Goal: Information Seeking & Learning: Learn about a topic

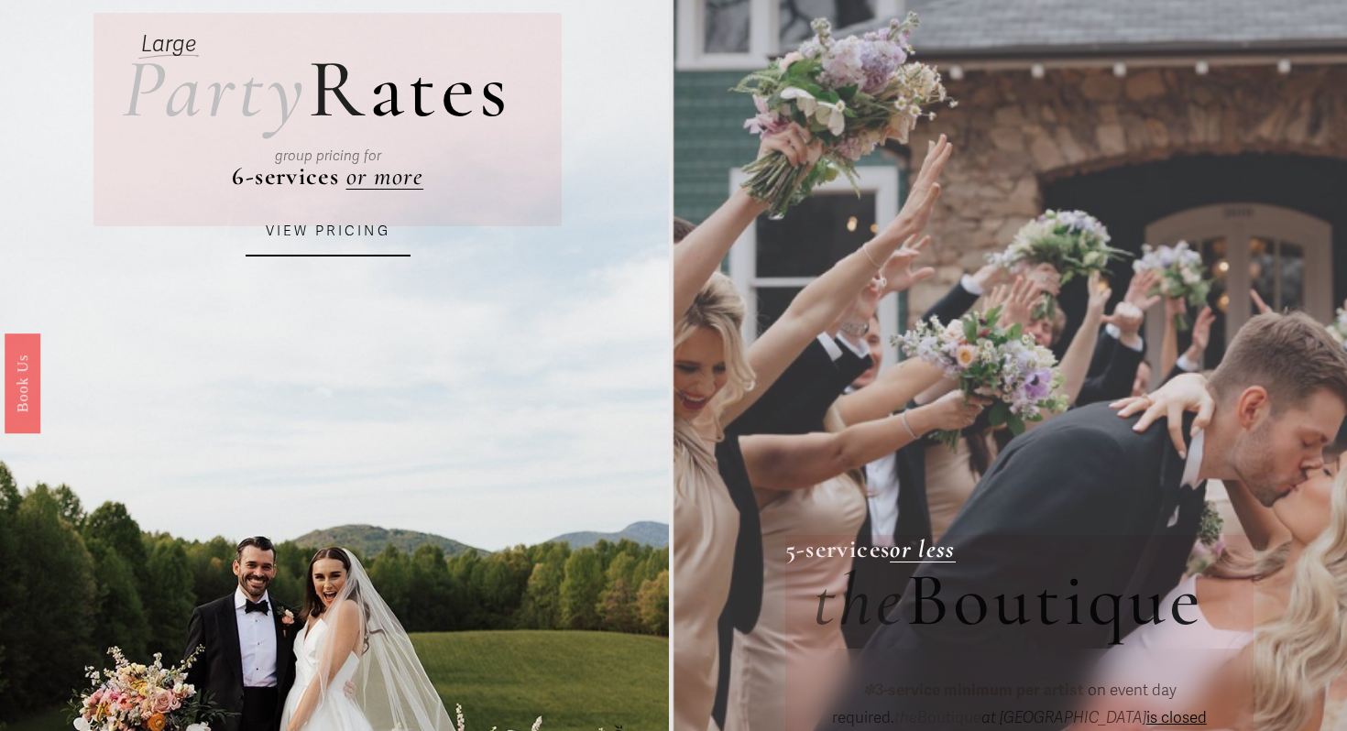
click at [360, 233] on link "VIEW PRICING" at bounding box center [328, 231] width 165 height 49
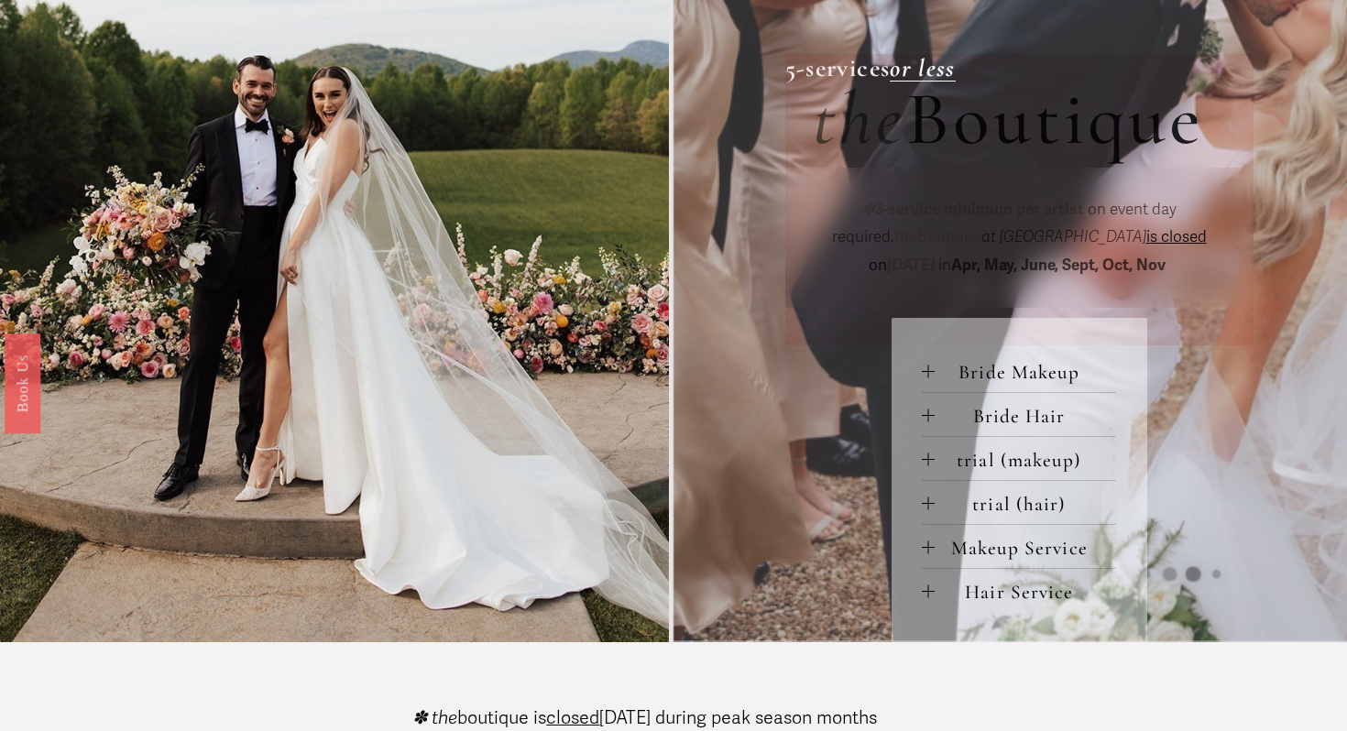
scroll to position [639, 0]
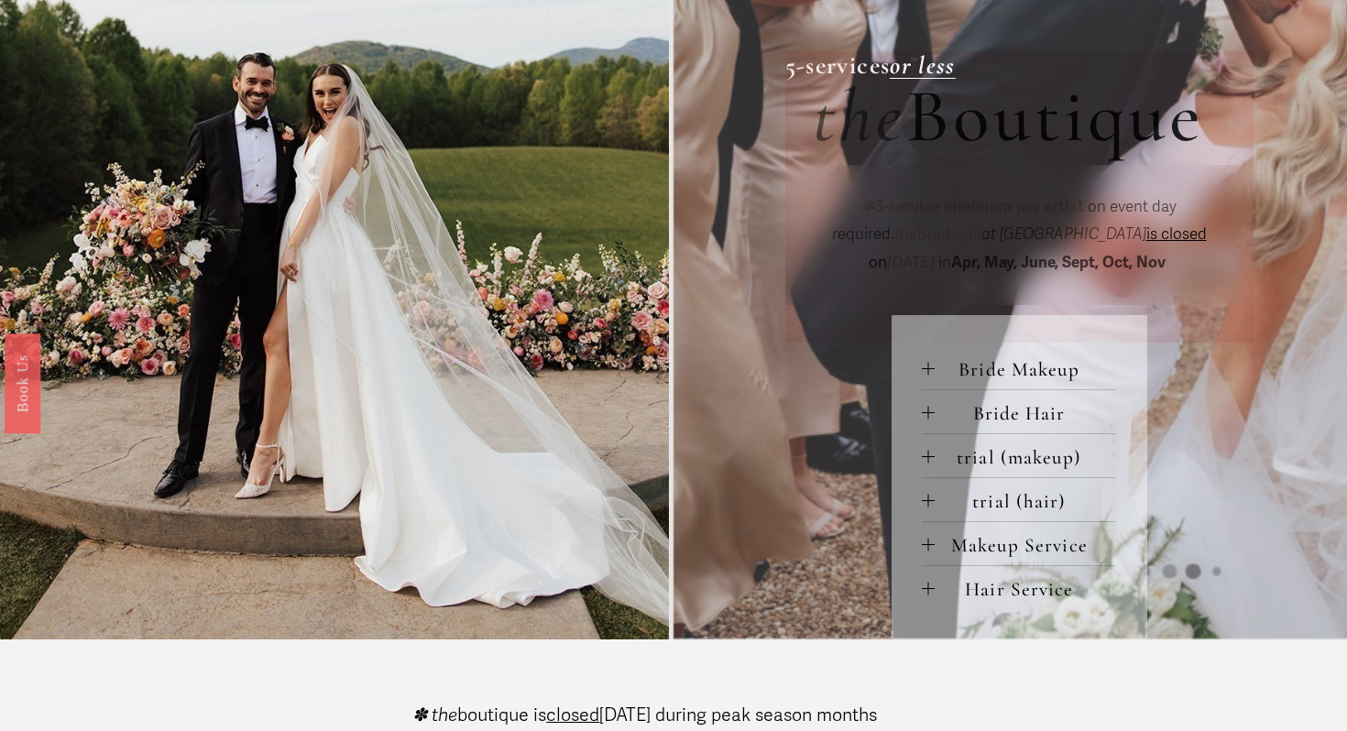
click at [1006, 384] on button "Bride Makeup" at bounding box center [1019, 367] width 194 height 43
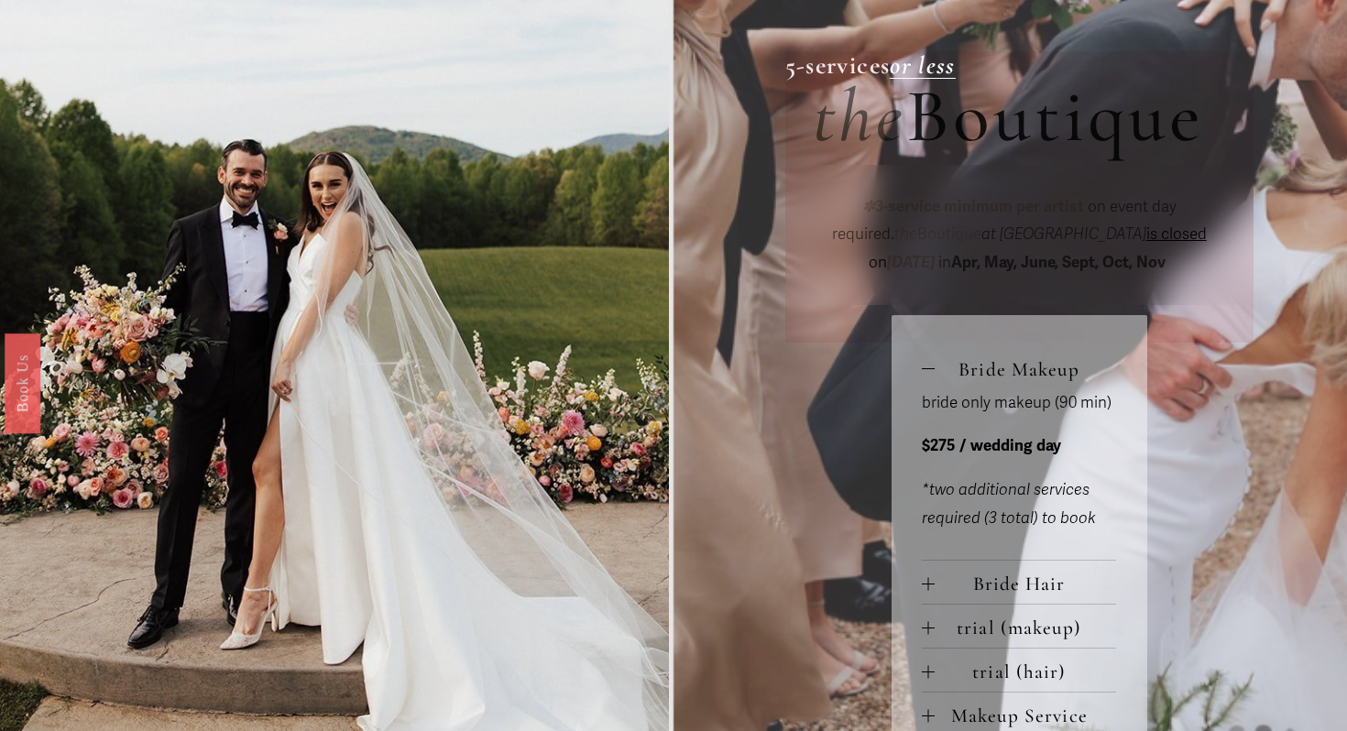
click at [1012, 569] on button "Bride Hair" at bounding box center [1019, 582] width 194 height 43
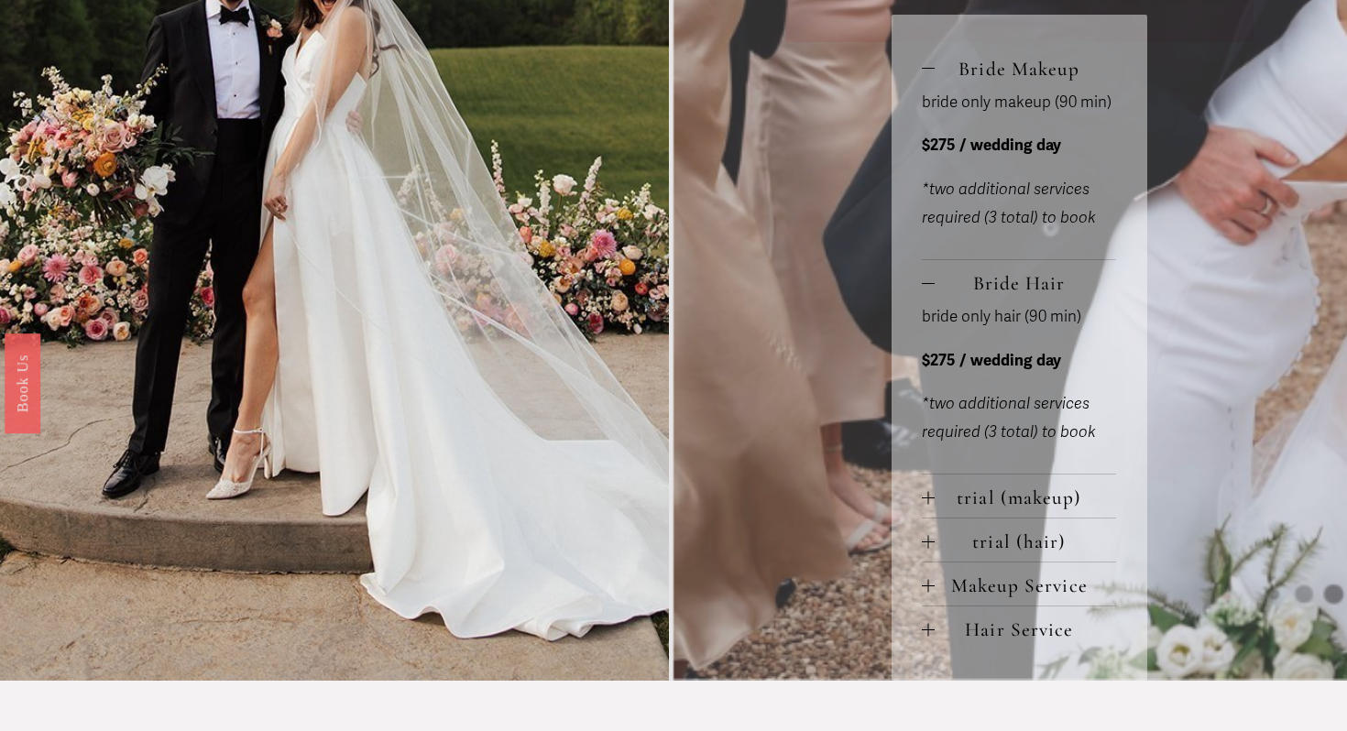
scroll to position [995, 0]
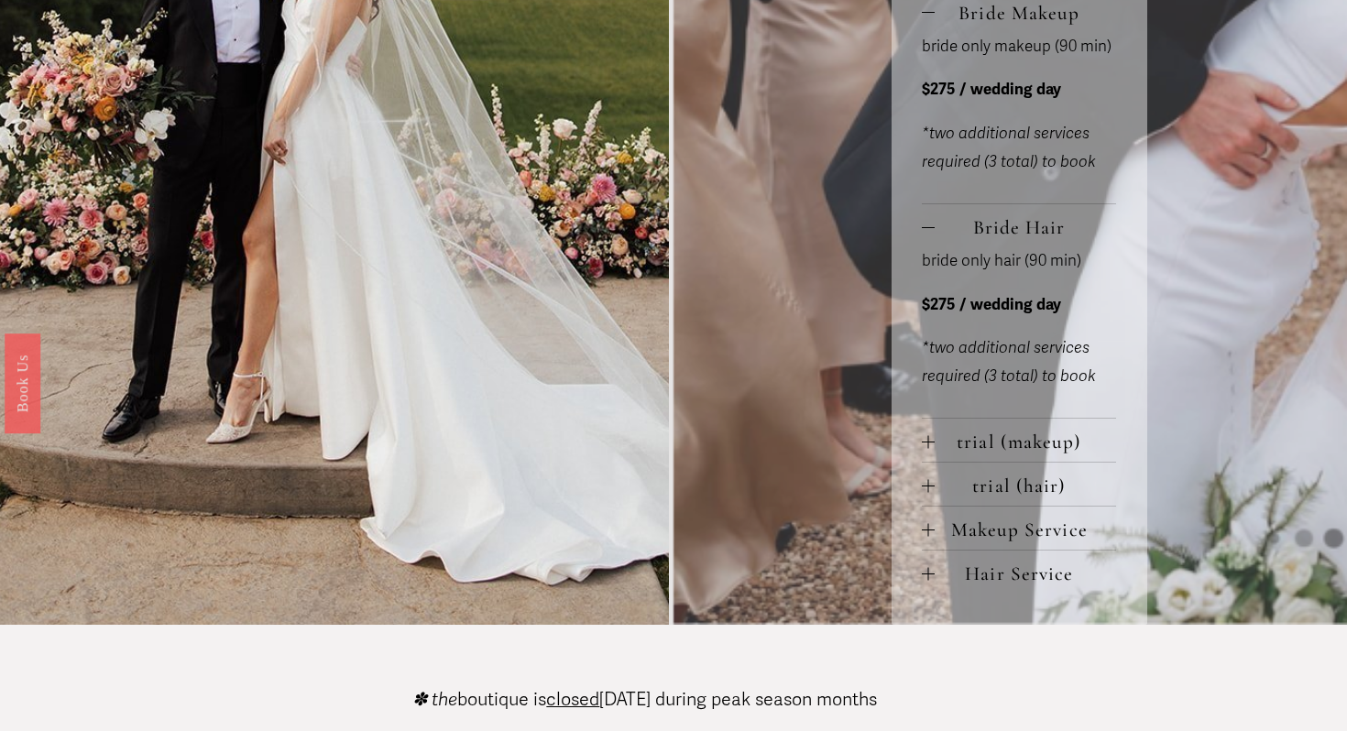
click at [1012, 444] on span "trial (makeup)" at bounding box center [1025, 442] width 181 height 24
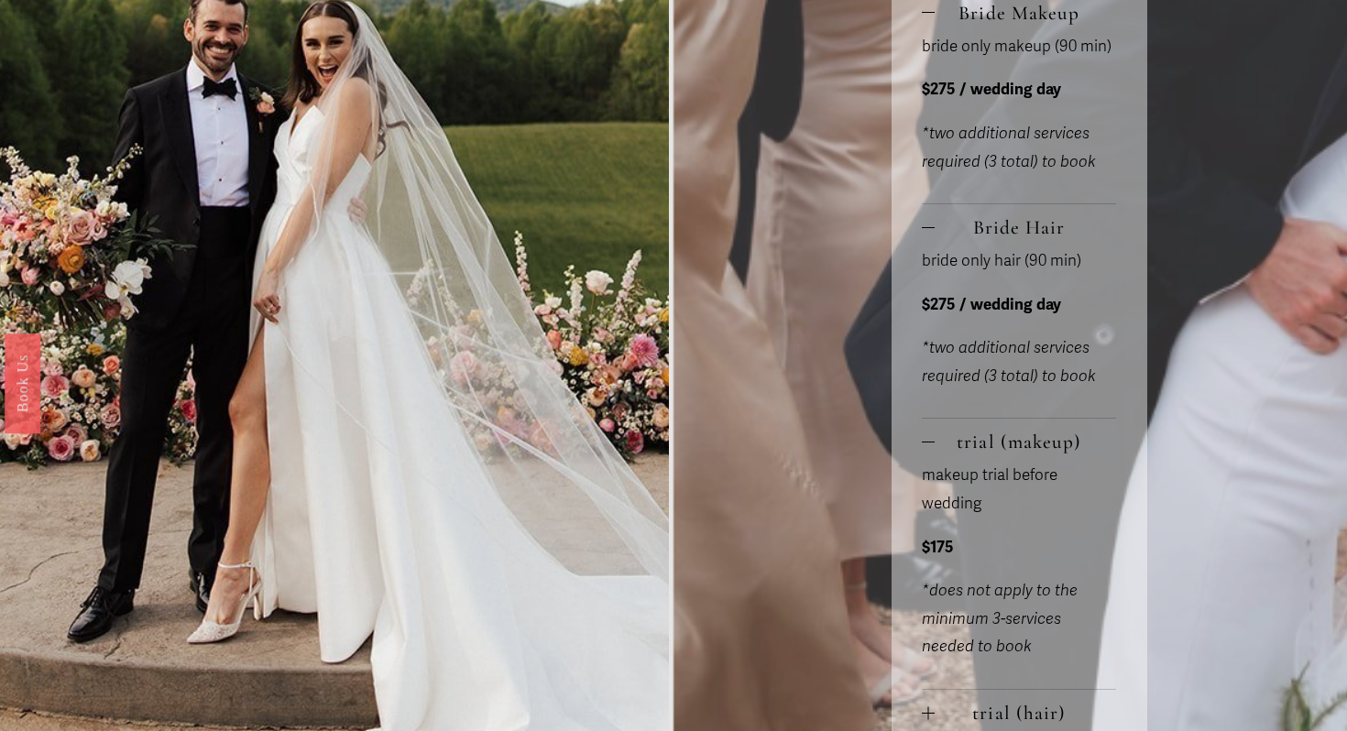
click at [1012, 444] on span "trial (makeup)" at bounding box center [1025, 442] width 181 height 24
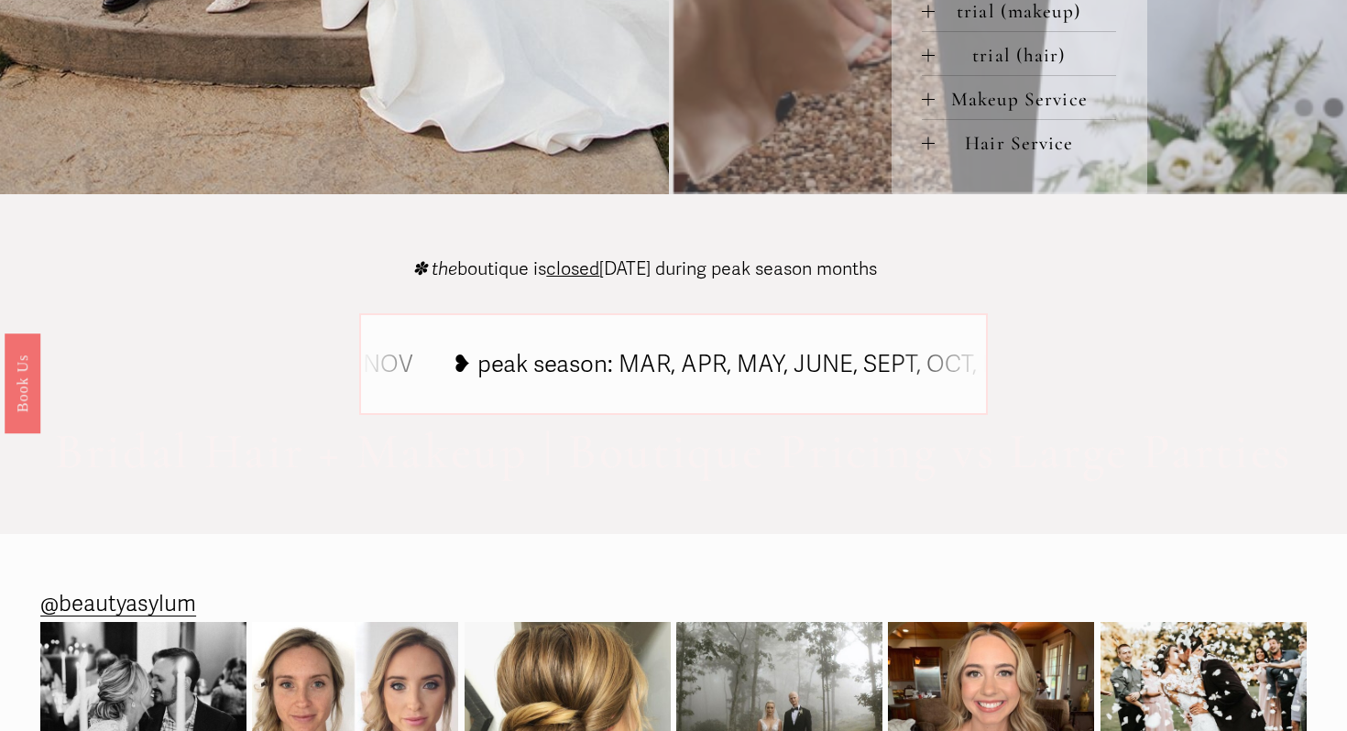
scroll to position [1441, 0]
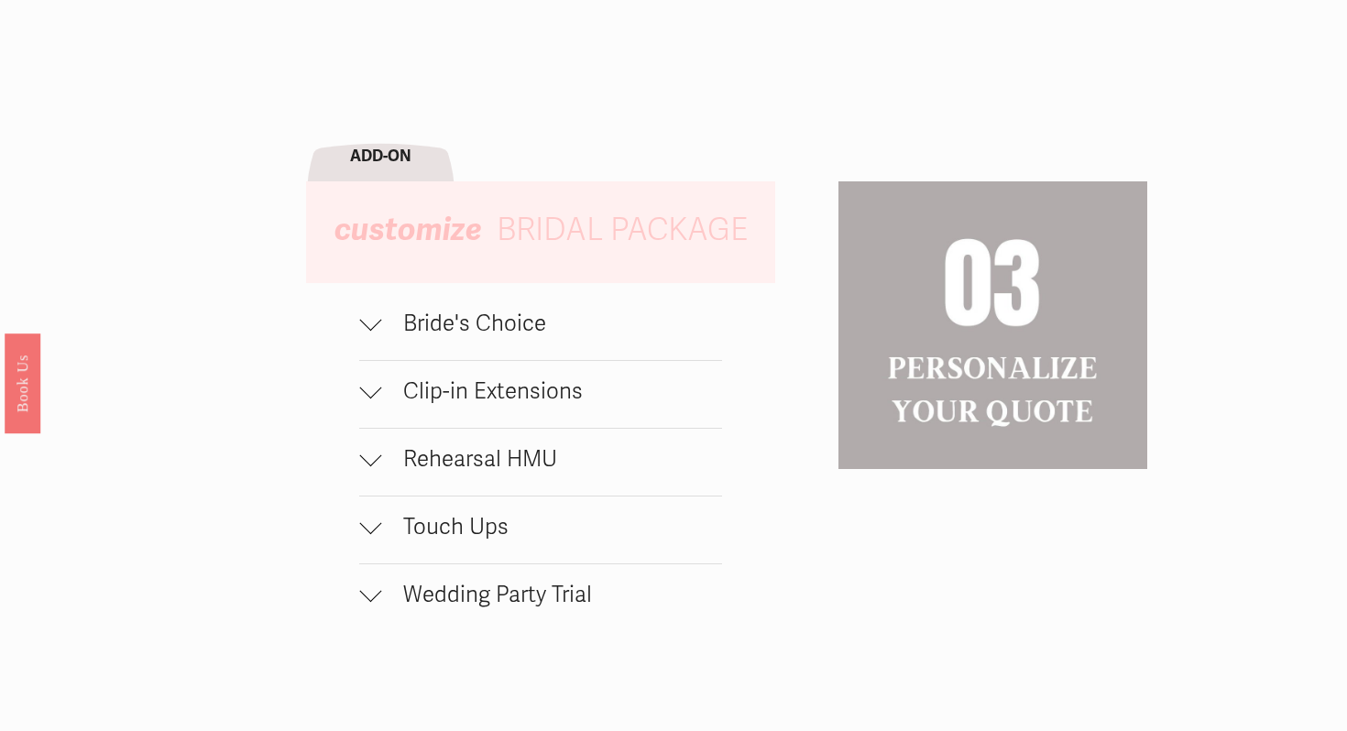
scroll to position [1603, 0]
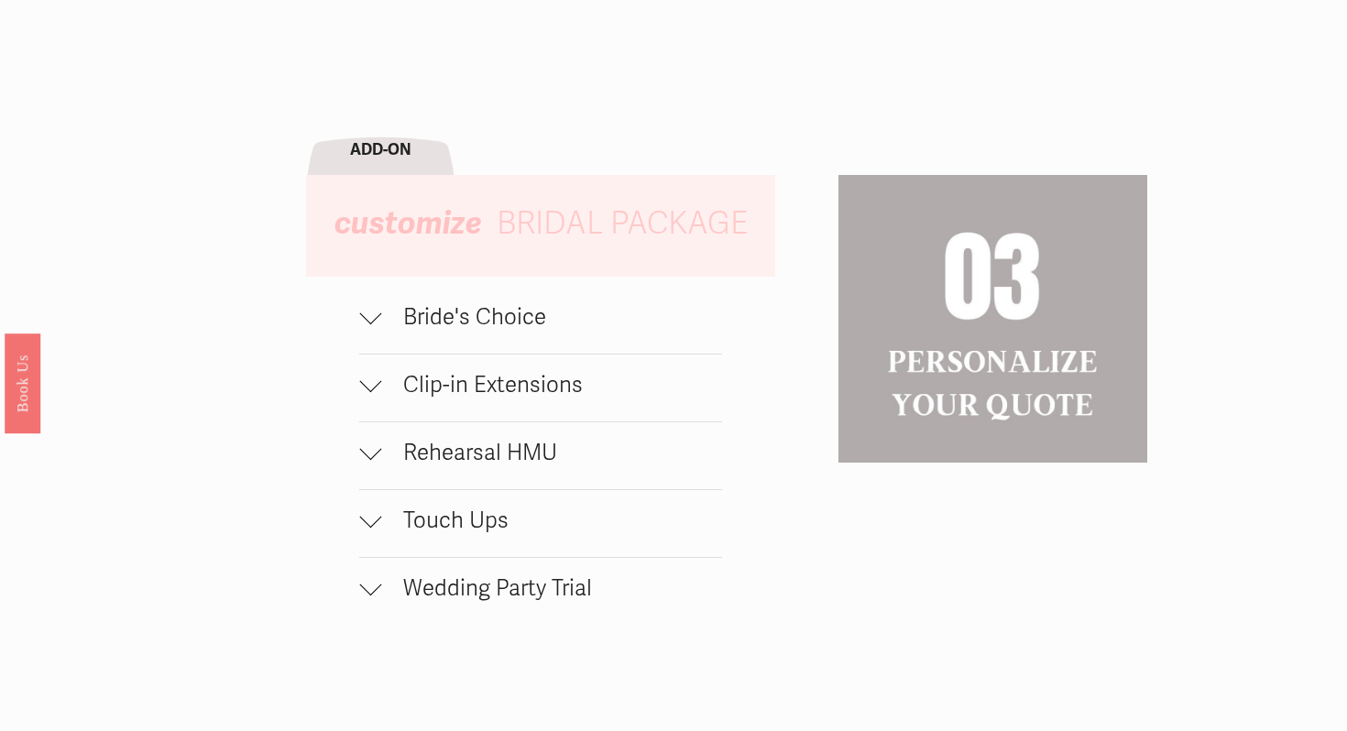
click at [469, 329] on span "Bride's Choice" at bounding box center [551, 317] width 340 height 27
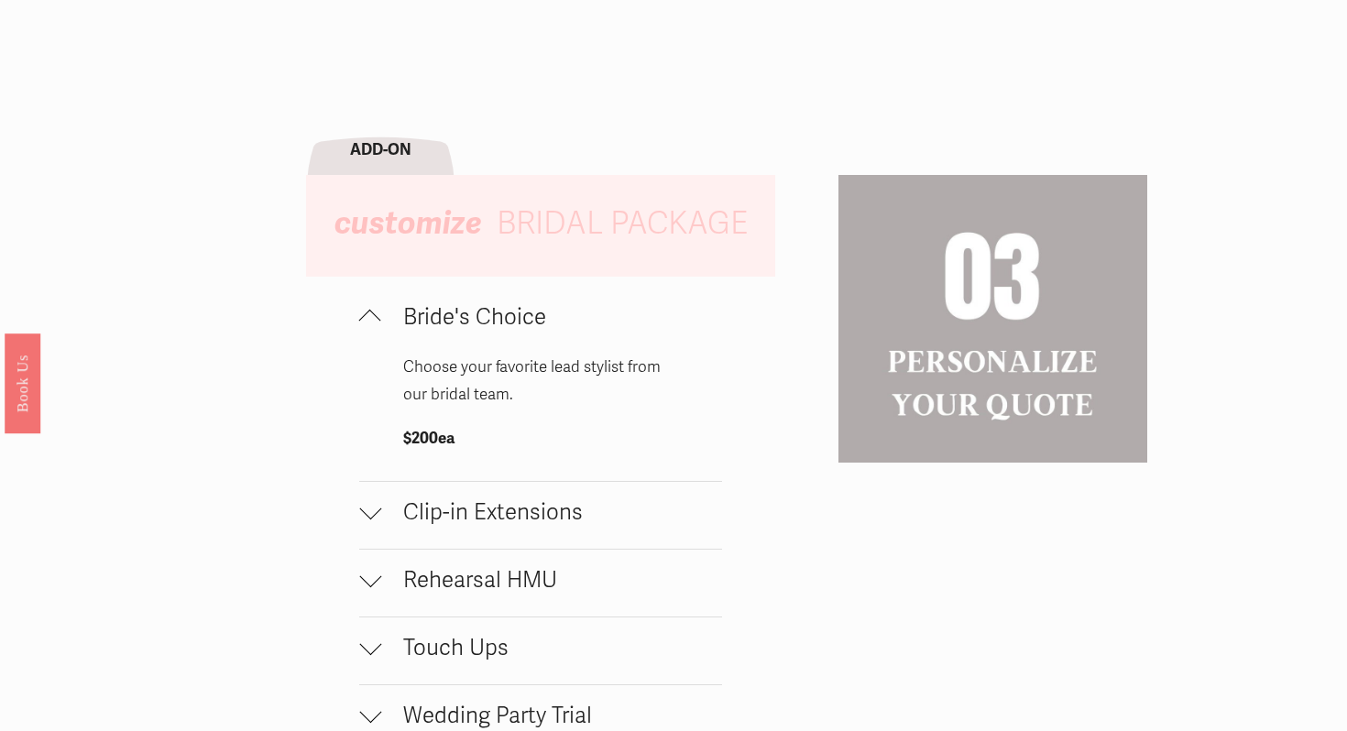
click at [471, 315] on span "Bride's Choice" at bounding box center [551, 317] width 340 height 27
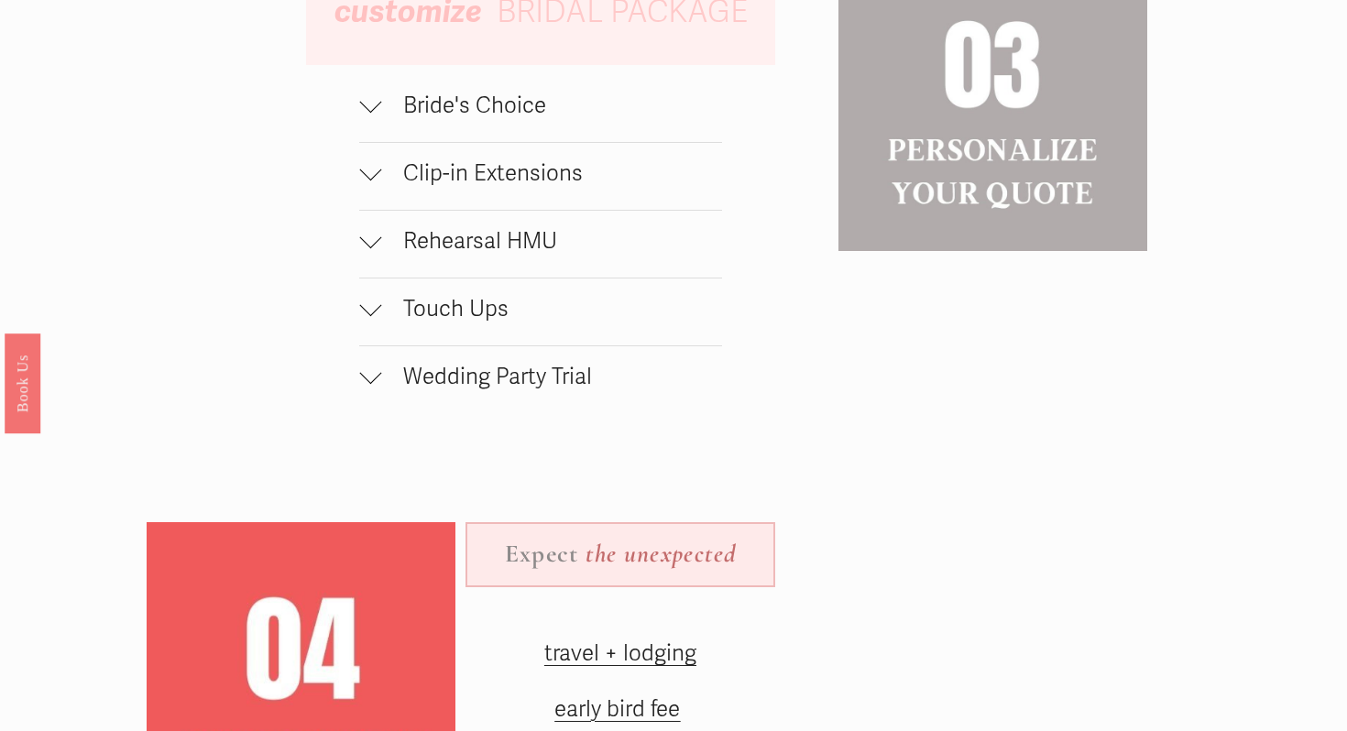
scroll to position [1821, 0]
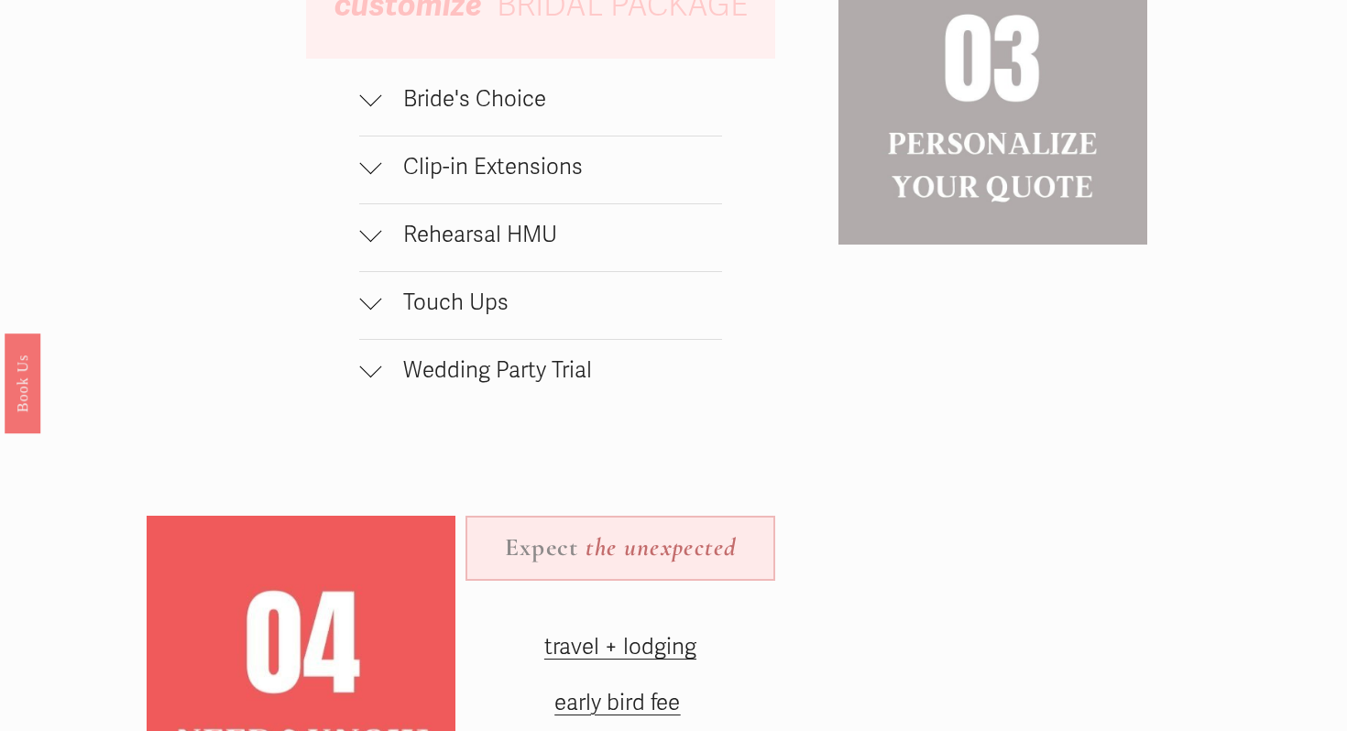
click at [497, 246] on span "Rehearsal HMU" at bounding box center [551, 235] width 340 height 27
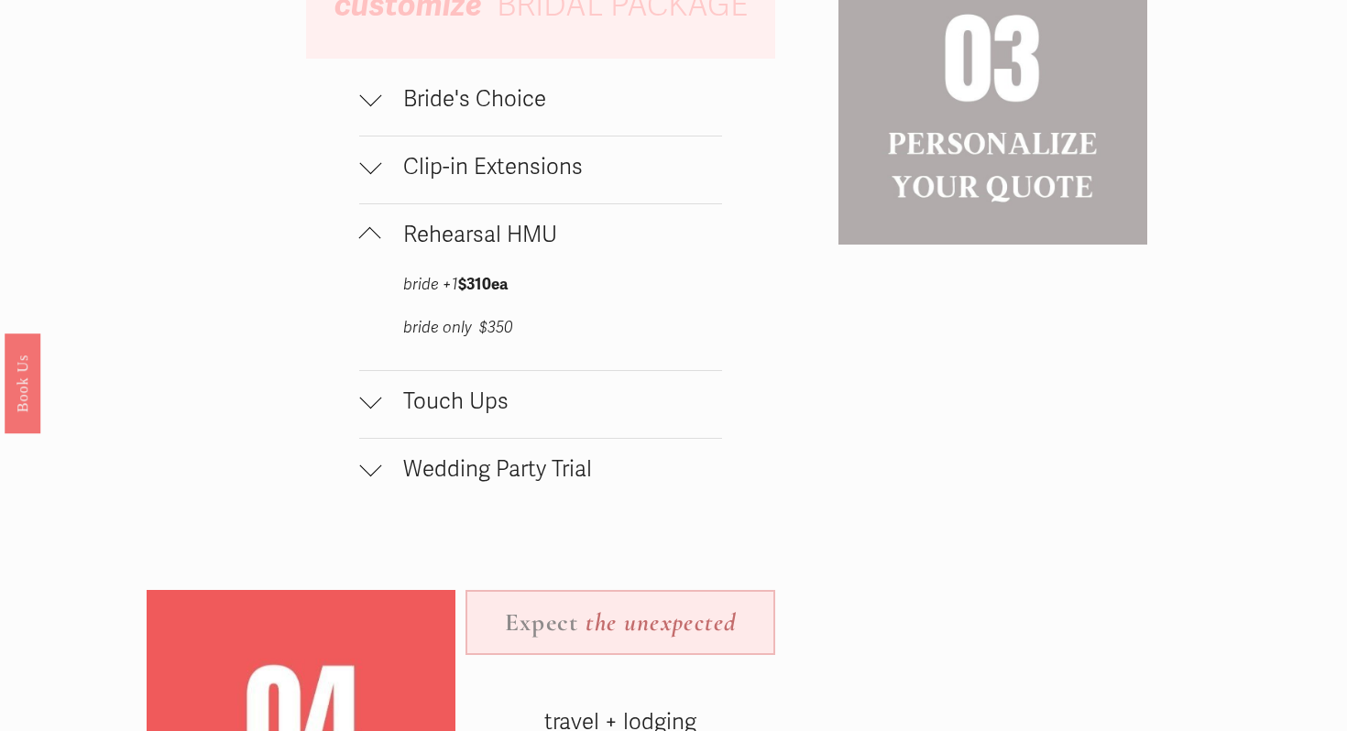
click at [497, 246] on span "Rehearsal HMU" at bounding box center [551, 235] width 340 height 27
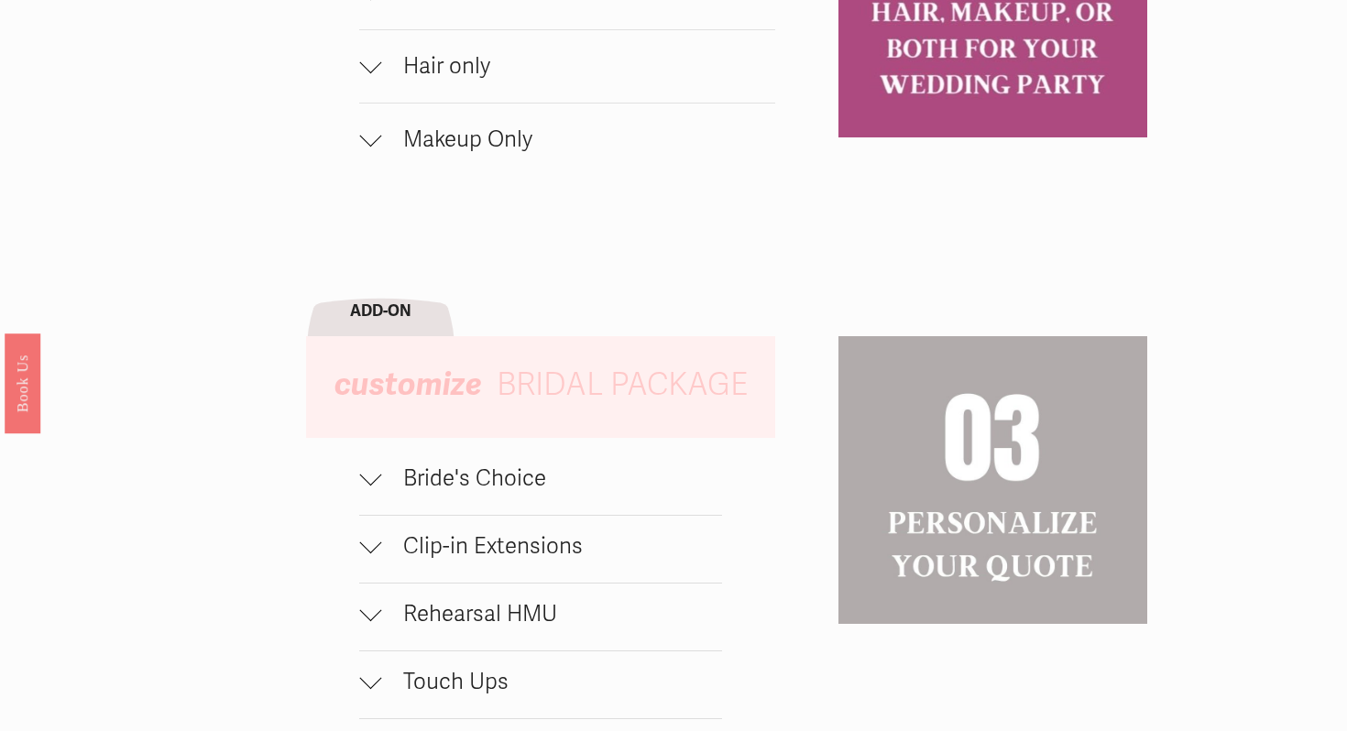
scroll to position [1170, 0]
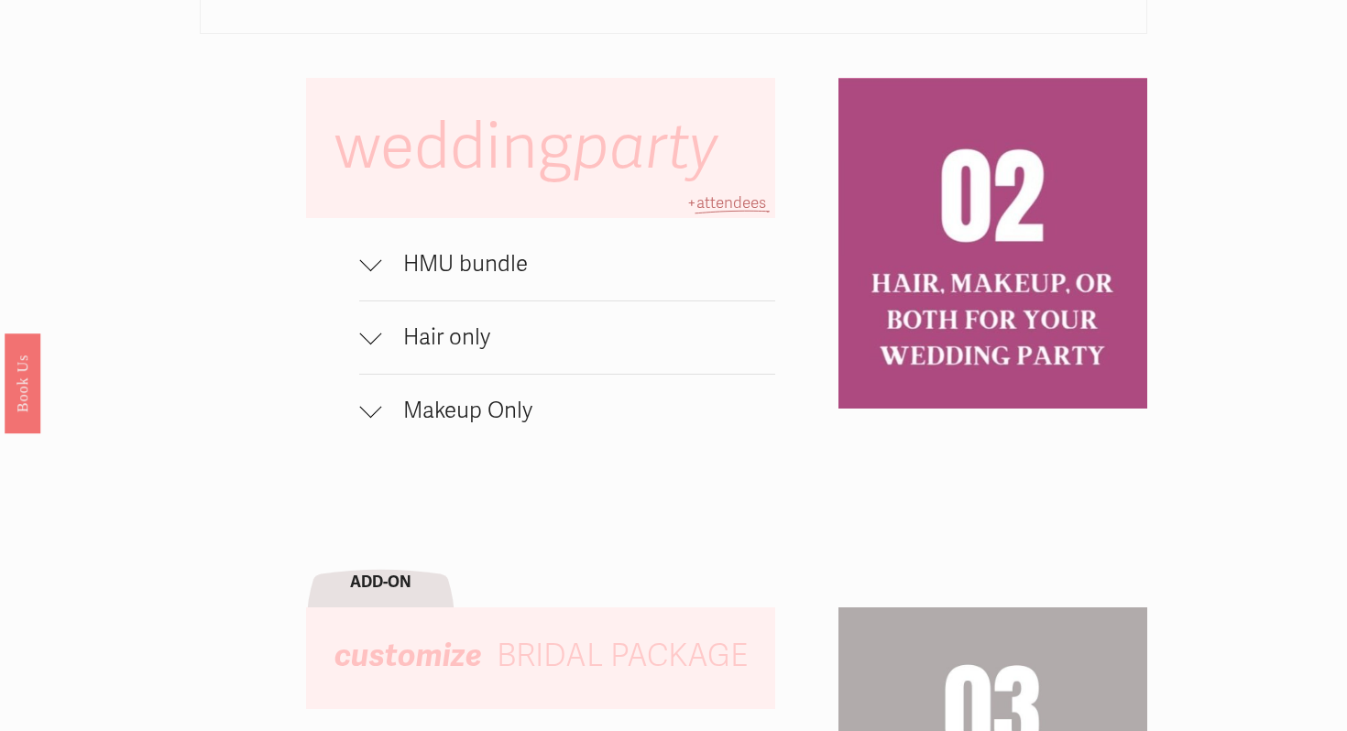
click at [486, 272] on span "HMU bundle" at bounding box center [577, 264] width 393 height 27
